Goal: Information Seeking & Learning: Learn about a topic

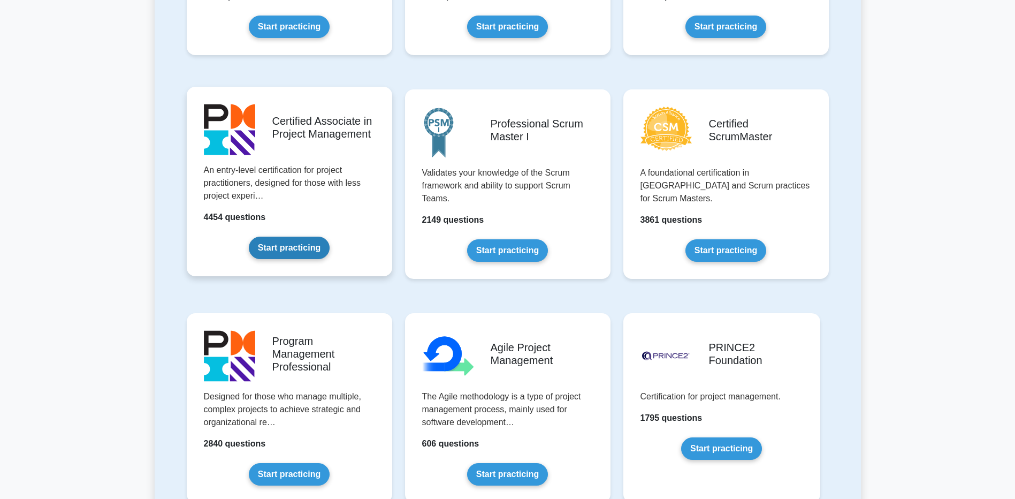
scroll to position [535, 0]
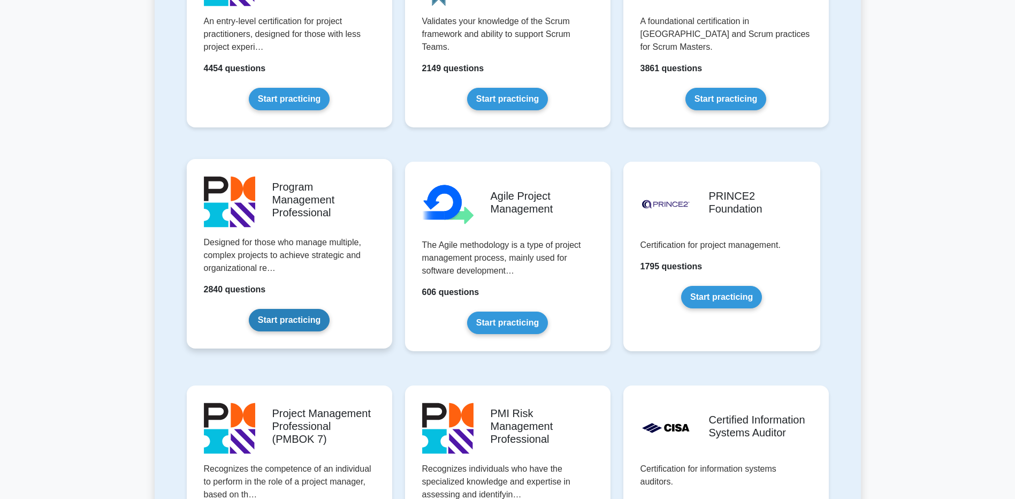
click at [293, 309] on link "Start practicing" at bounding box center [289, 320] width 81 height 22
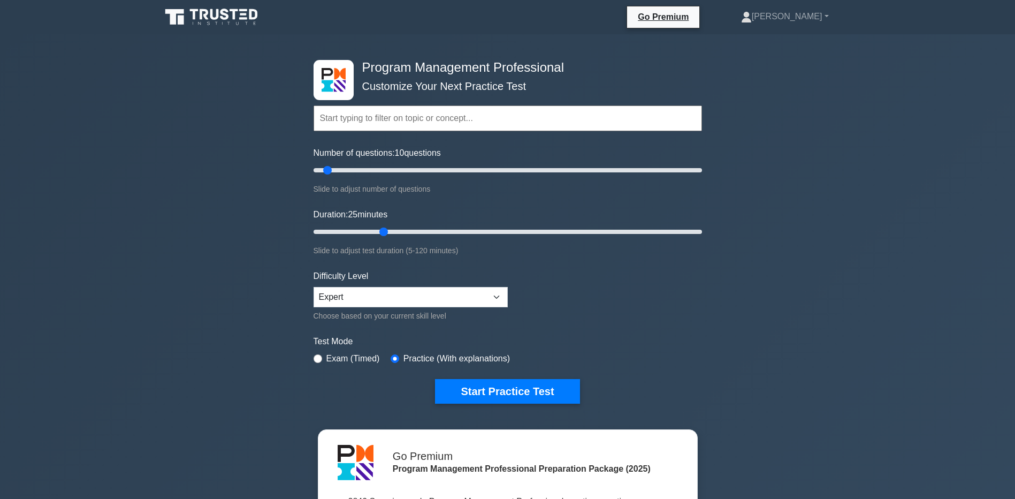
drag, startPoint x: 331, startPoint y: 234, endPoint x: 376, endPoint y: 231, distance: 45.1
type input "25"
click at [376, 231] on input "Duration: 25 minutes" at bounding box center [508, 231] width 388 height 13
